Goal: Task Accomplishment & Management: Manage account settings

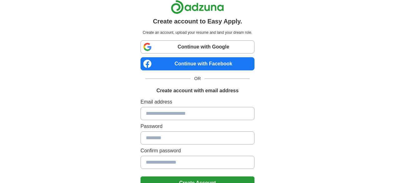
scroll to position [68, 0]
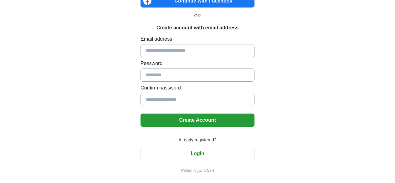
click at [182, 159] on button "Login" at bounding box center [198, 153] width 114 height 13
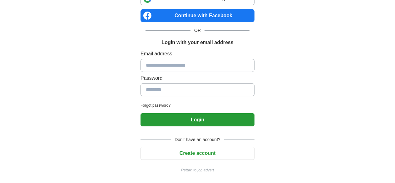
scroll to position [53, 0]
drag, startPoint x: 177, startPoint y: 73, endPoint x: 187, endPoint y: 64, distance: 14.0
click at [179, 69] on div "Email address Password" at bounding box center [198, 74] width 114 height 49
click at [197, 61] on input at bounding box center [198, 65] width 114 height 13
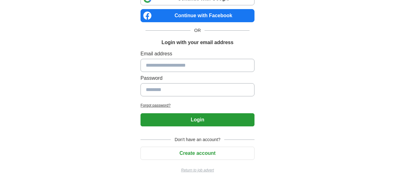
click at [197, 61] on input at bounding box center [198, 65] width 114 height 13
type input "**********"
click at [141, 113] on button "Login" at bounding box center [198, 119] width 114 height 13
